Goal: Check status: Check status

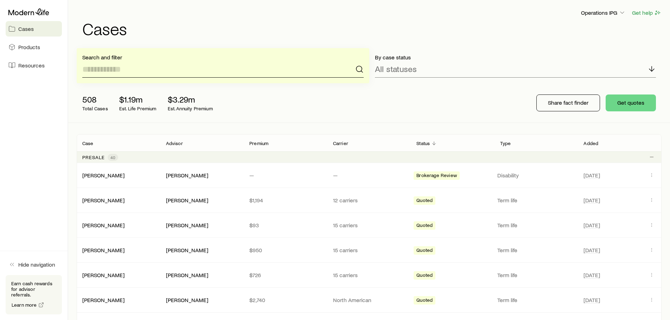
click at [143, 73] on input at bounding box center [222, 69] width 281 height 17
click at [173, 142] on p "Advisor" at bounding box center [174, 144] width 17 height 6
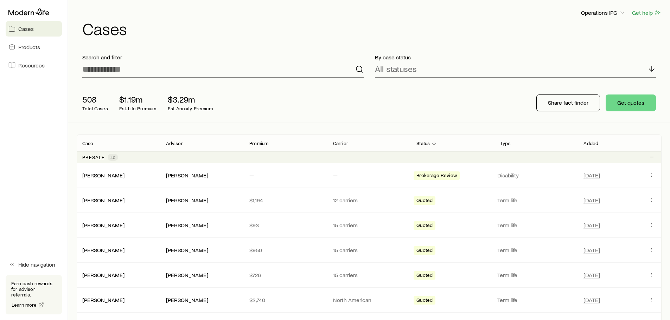
click at [181, 144] on p "Advisor" at bounding box center [174, 144] width 17 height 6
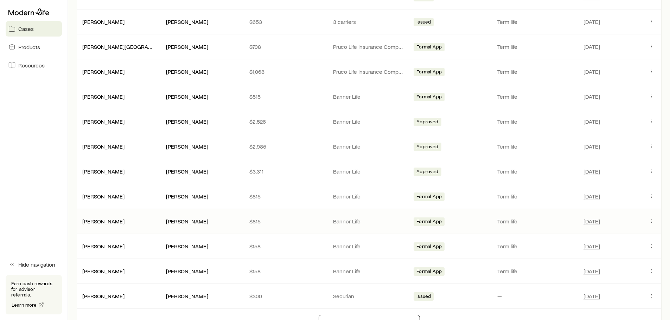
scroll to position [844, 0]
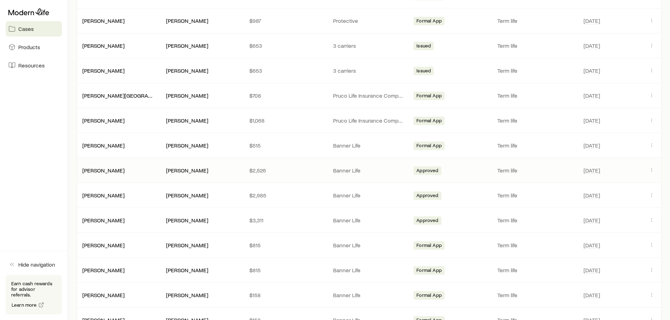
click at [357, 174] on p "Banner Life" at bounding box center [369, 170] width 72 height 7
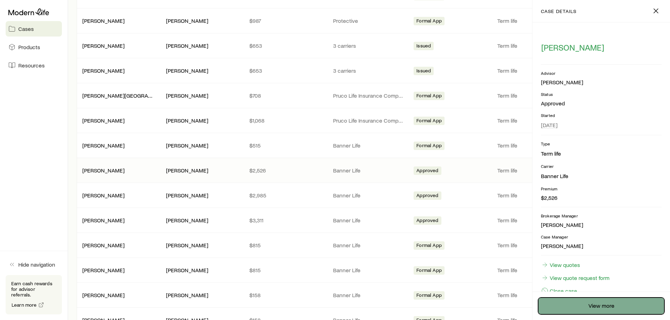
click at [604, 305] on link "View more" at bounding box center [601, 306] width 126 height 17
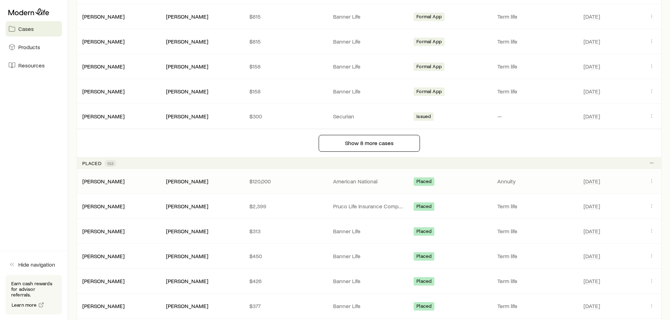
scroll to position [1090, 0]
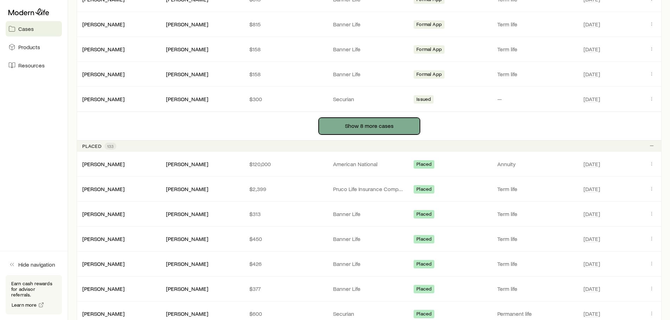
click at [359, 130] on button "Show 8 more cases" at bounding box center [369, 126] width 101 height 17
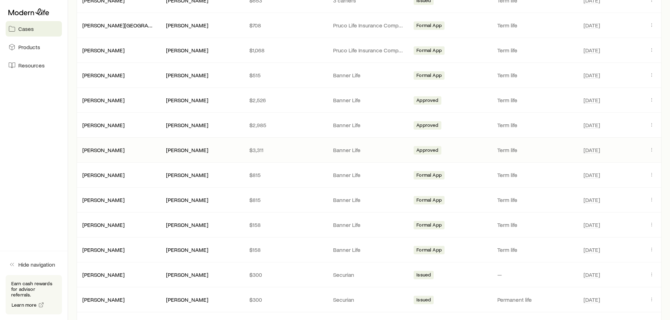
scroll to position [879, 0]
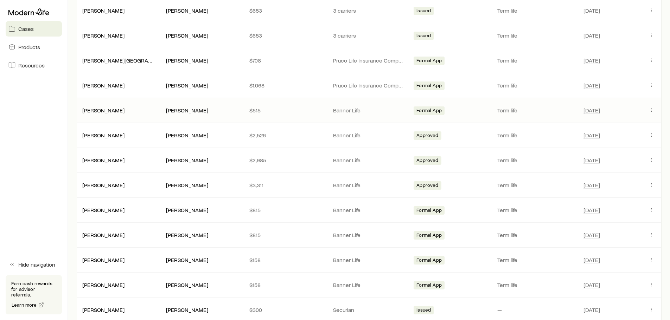
click at [224, 109] on div "[PERSON_NAME]" at bounding box center [202, 110] width 72 height 7
click at [655, 111] on button "Client cases" at bounding box center [651, 110] width 8 height 8
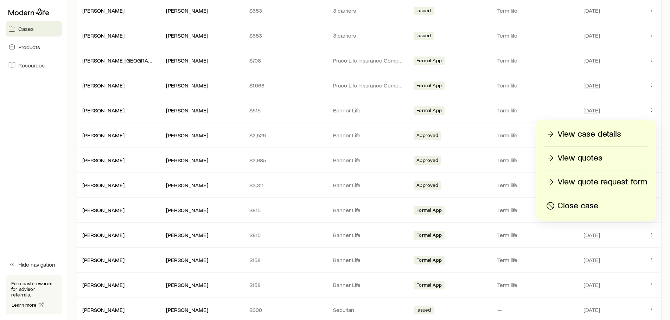
click at [583, 136] on p "View case details" at bounding box center [589, 134] width 64 height 11
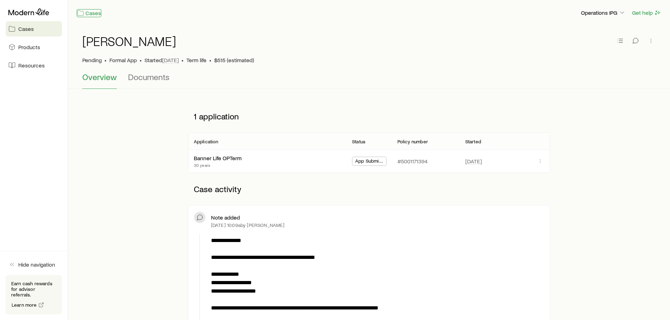
click at [86, 14] on link "Cases" at bounding box center [89, 13] width 25 height 8
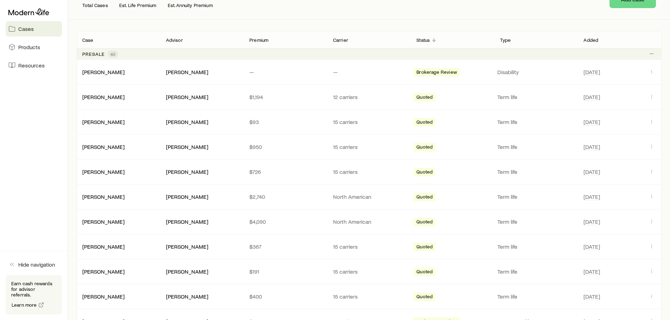
scroll to position [35, 0]
